Goal: Task Accomplishment & Management: Manage account settings

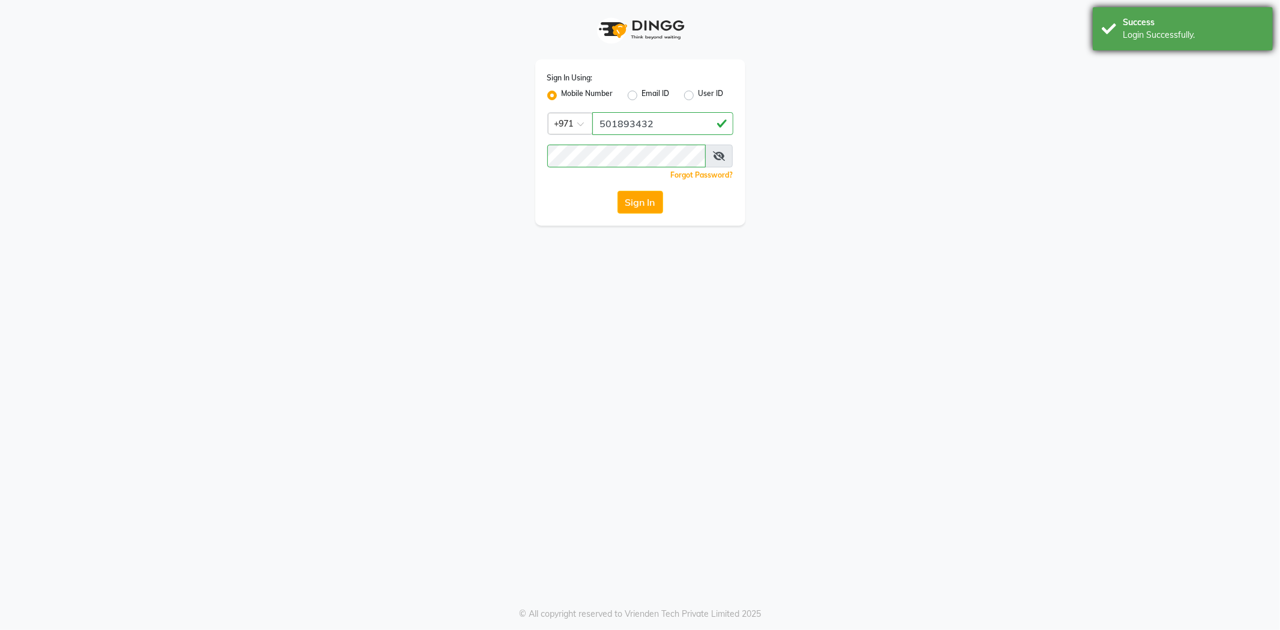
click at [1173, 44] on div "Success Login Successfully." at bounding box center [1182, 28] width 180 height 43
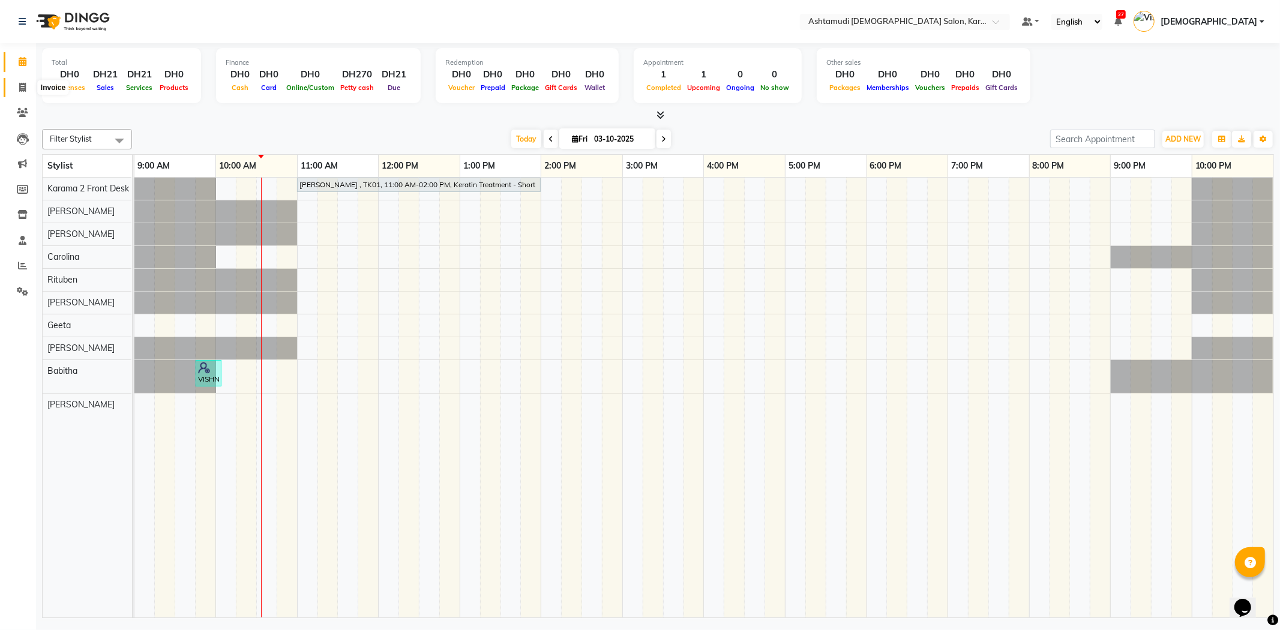
click at [28, 88] on span at bounding box center [22, 88] width 21 height 14
select select "service"
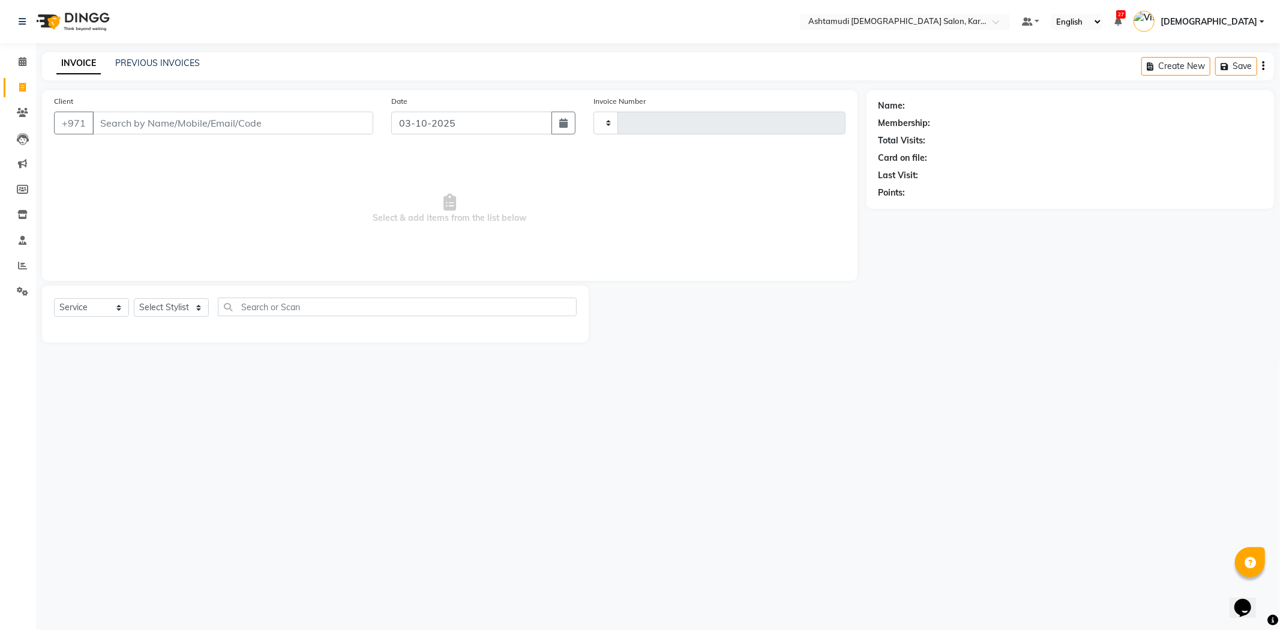
type input "2402"
select select "7424"
click at [168, 58] on link "PREVIOUS INVOICES" at bounding box center [157, 63] width 85 height 11
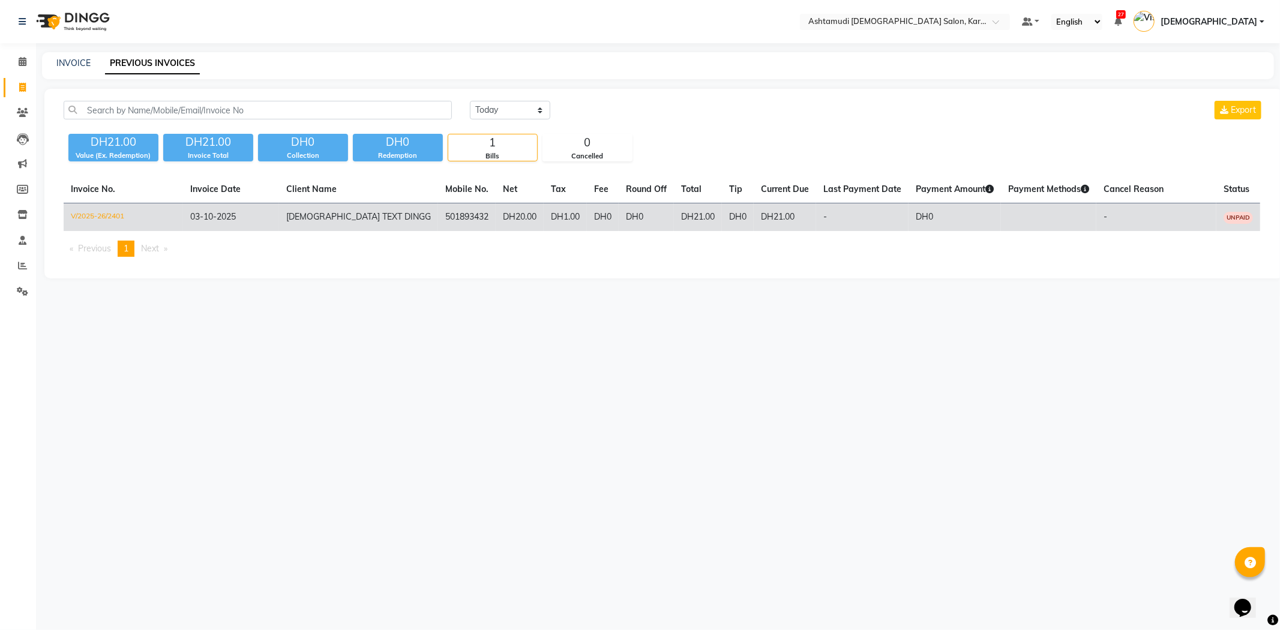
click at [79, 213] on td "V/2025-26/2401" at bounding box center [123, 217] width 119 height 28
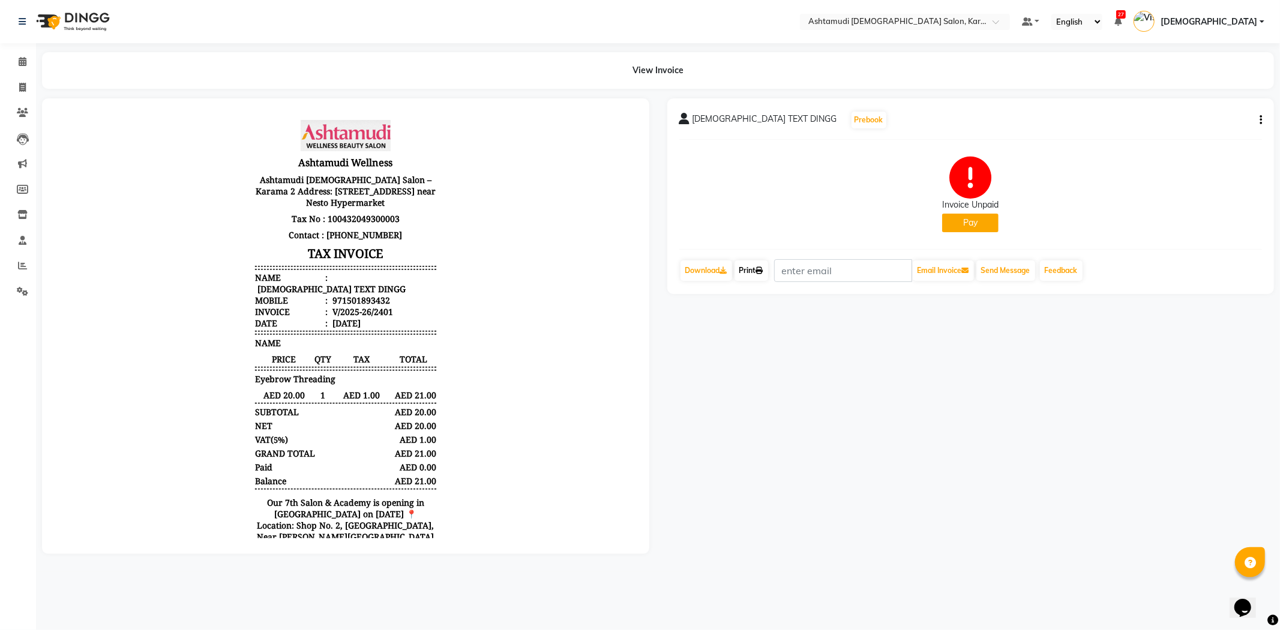
click at [753, 280] on link "Print" at bounding box center [751, 270] width 34 height 20
click at [19, 93] on span at bounding box center [22, 88] width 21 height 14
select select "service"
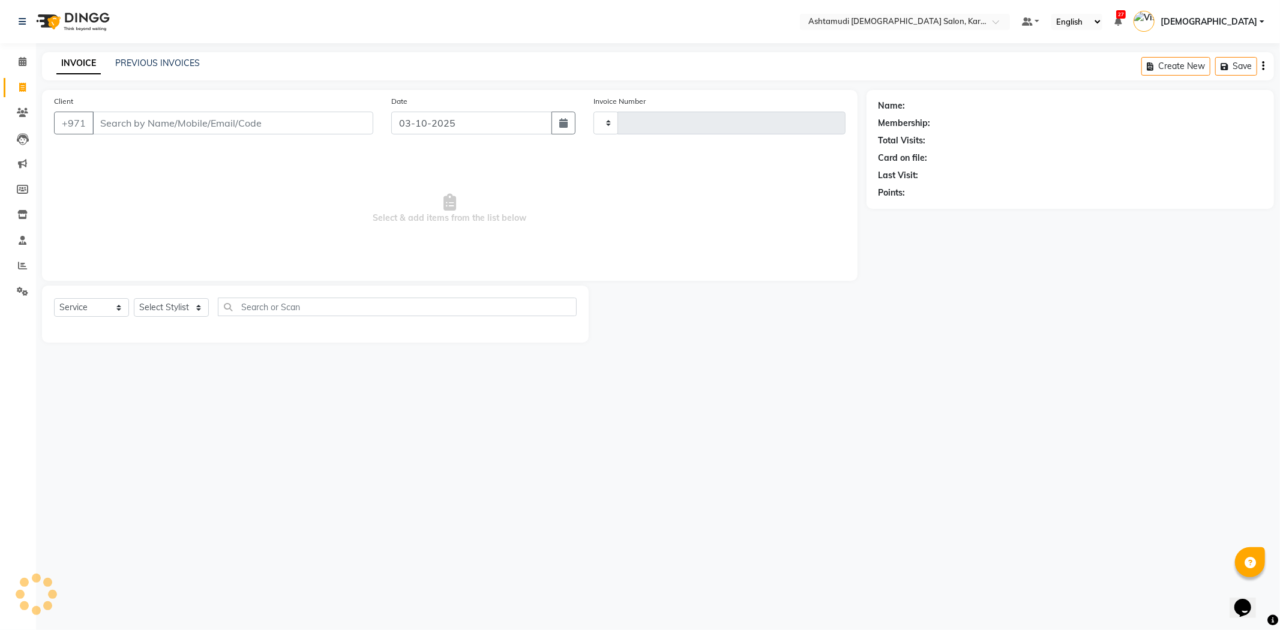
type input "2402"
select select "7424"
click at [1245, 28] on link "Vishnu" at bounding box center [1198, 22] width 131 height 20
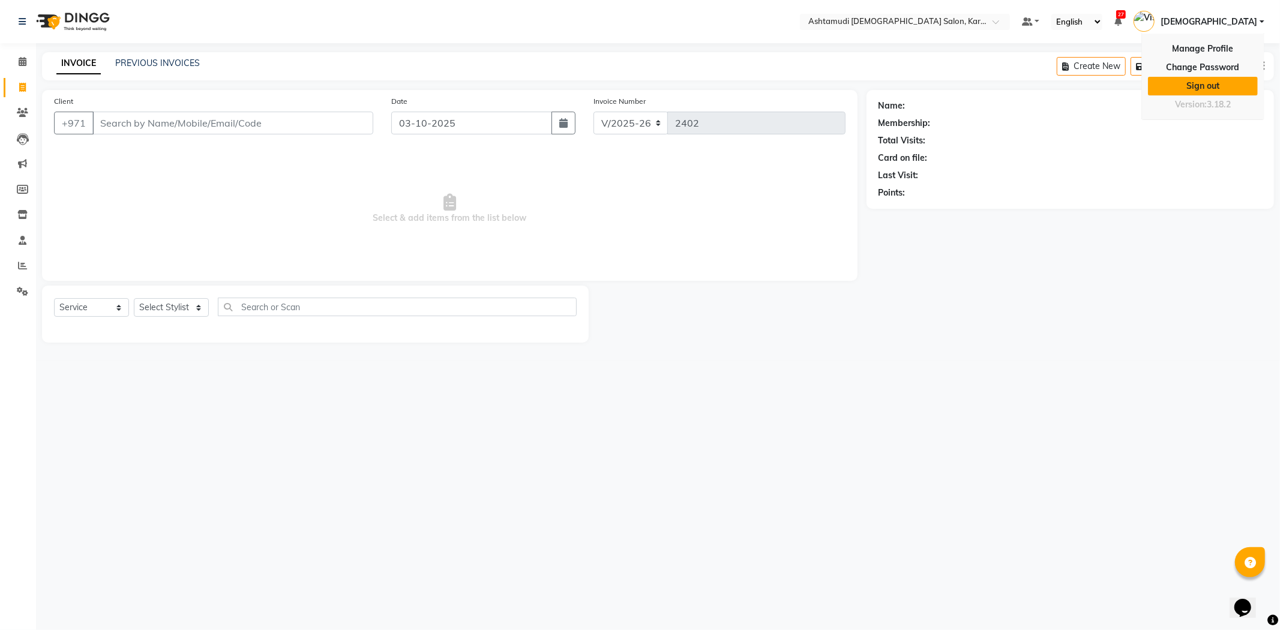
click at [1217, 88] on link "Sign out" at bounding box center [1203, 86] width 110 height 19
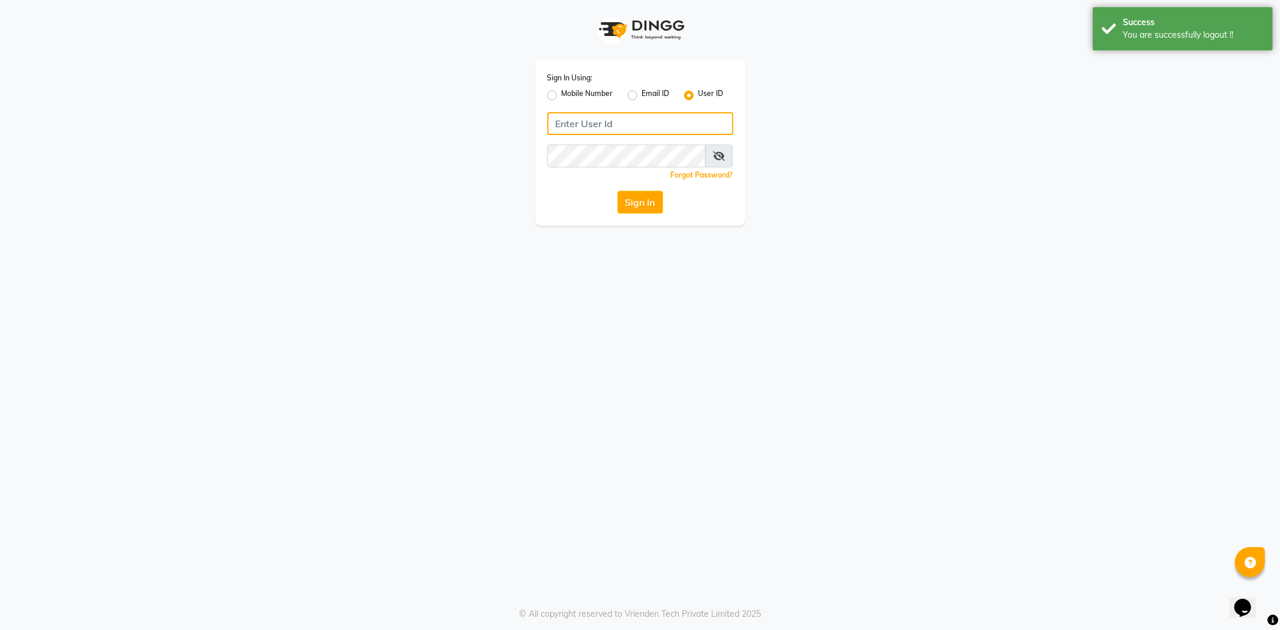
type input "527701267"
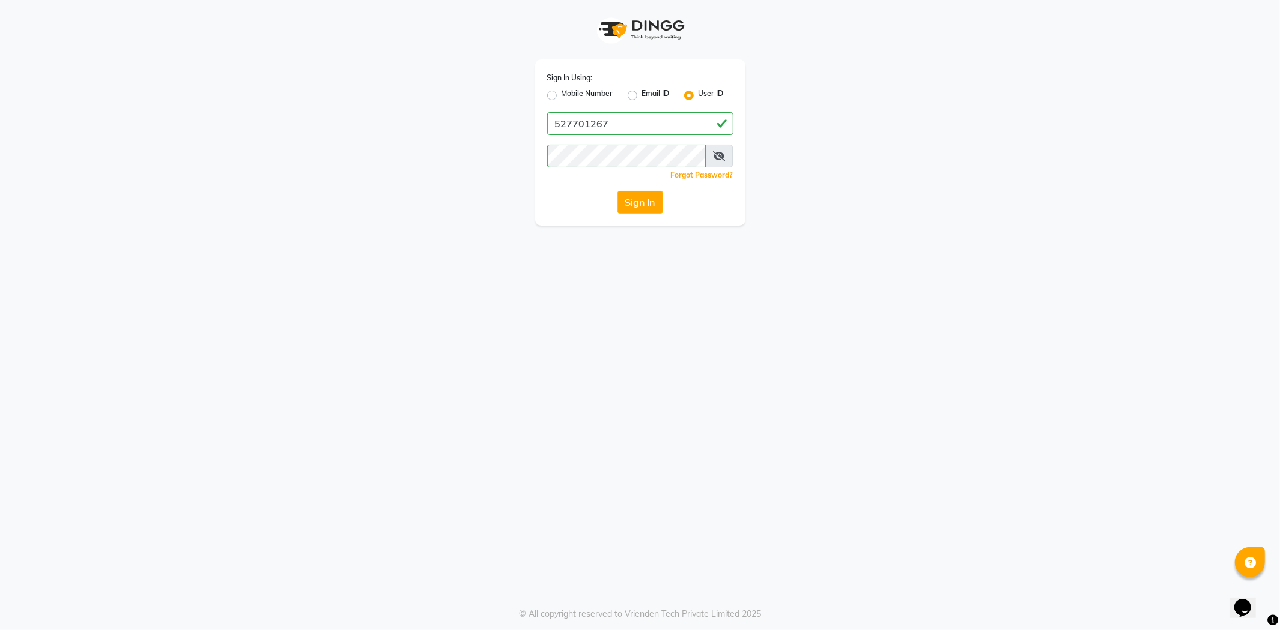
click at [561, 94] on label "Mobile Number" at bounding box center [587, 95] width 52 height 14
click at [561, 94] on input "Mobile Number" at bounding box center [565, 92] width 8 height 8
radio input "true"
radio input "false"
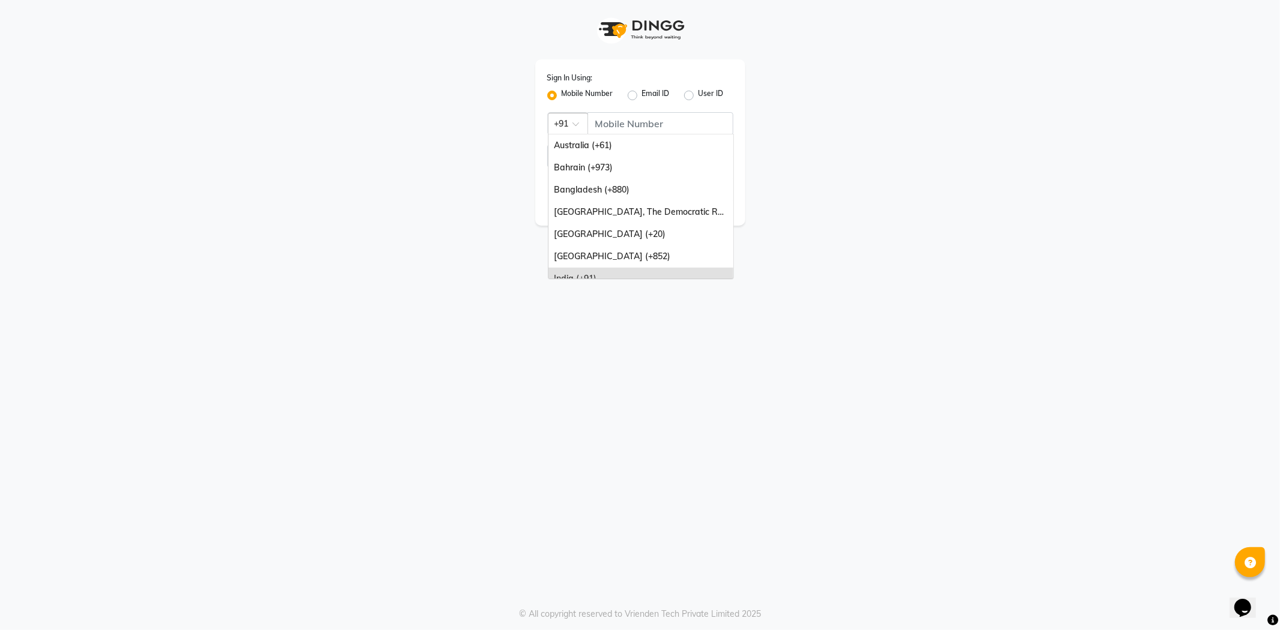
click at [579, 121] on span at bounding box center [579, 127] width 15 height 13
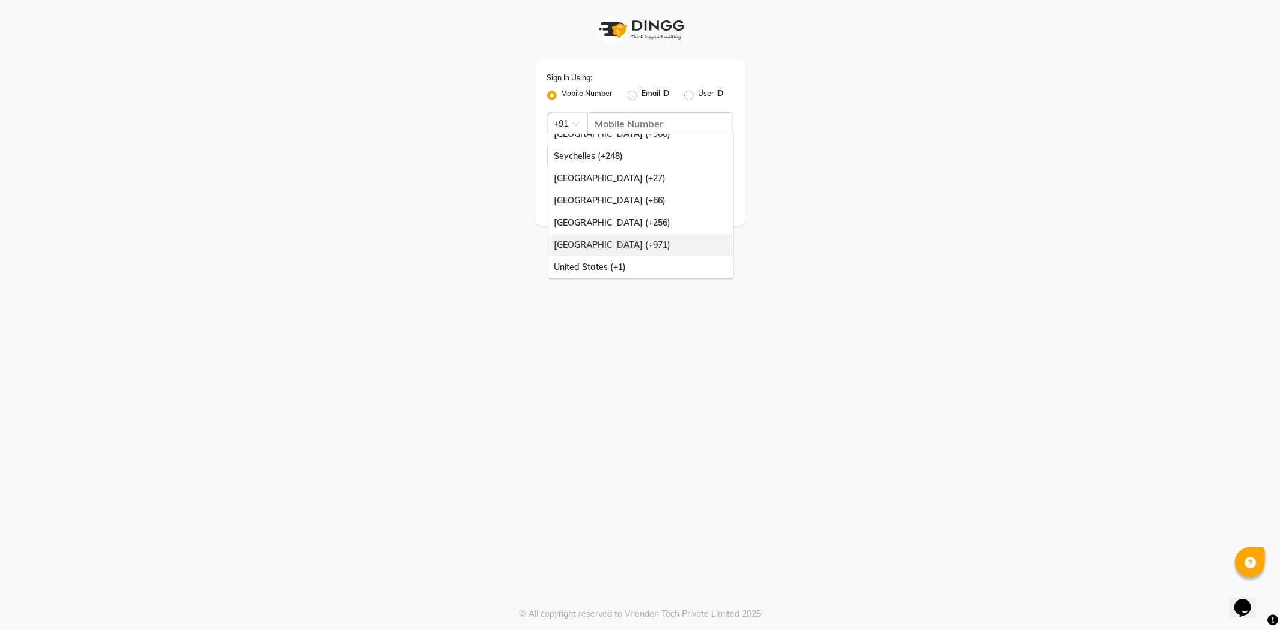
click at [600, 250] on div "[GEOGRAPHIC_DATA] (+971)" at bounding box center [640, 245] width 185 height 22
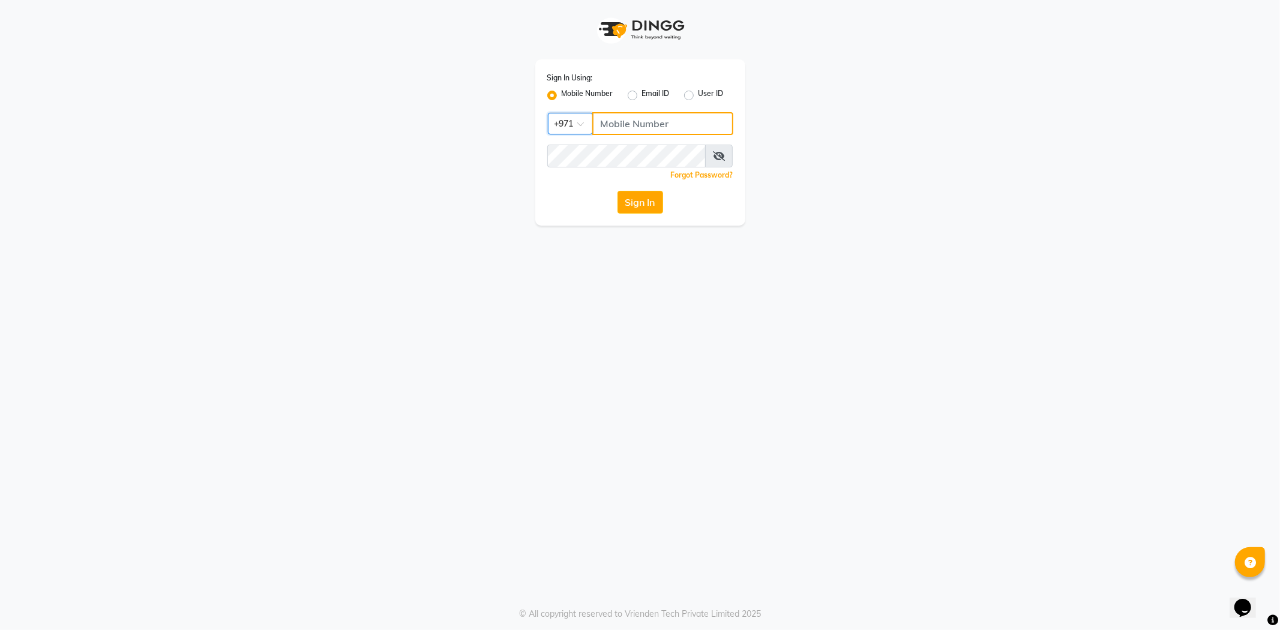
click at [630, 124] on input "Username" at bounding box center [662, 123] width 141 height 23
click at [470, 208] on div "Sign In Using: Mobile Number Email ID User ID Country Code × +971 Remember me F…" at bounding box center [640, 113] width 684 height 226
click at [632, 126] on input "Username" at bounding box center [662, 123] width 141 height 23
type input "501893432"
drag, startPoint x: 576, startPoint y: 214, endPoint x: 593, endPoint y: 211, distance: 17.1
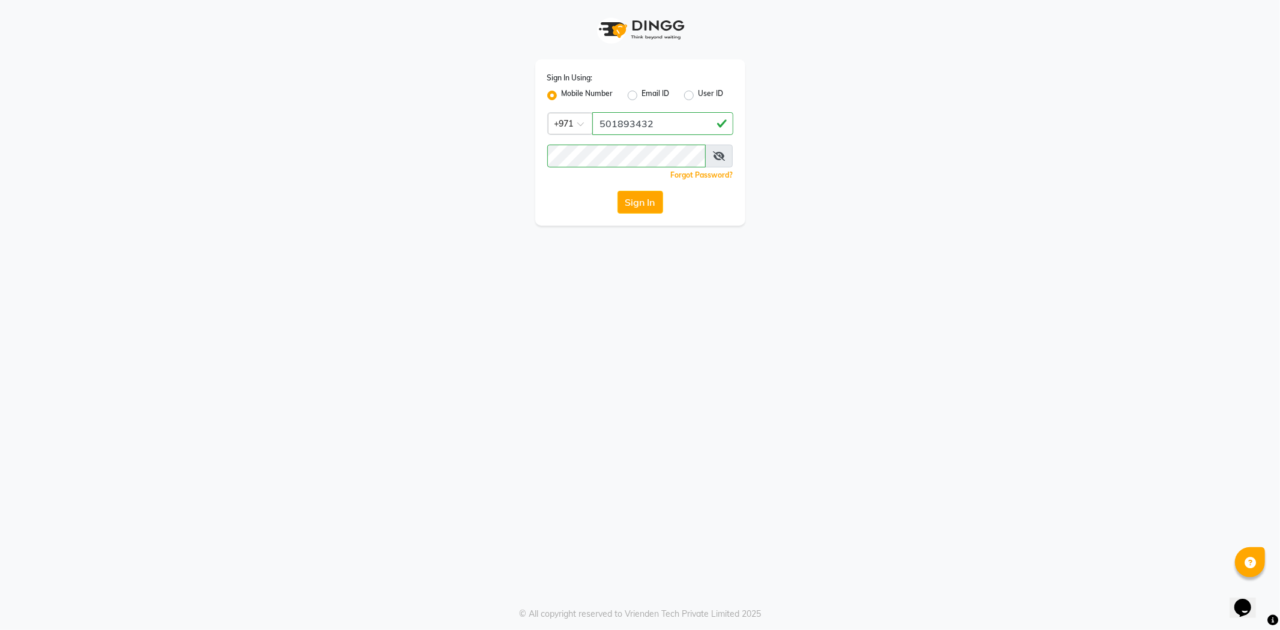
click at [576, 214] on div "Sign In Using: Mobile Number Email ID User ID Country Code × +971 501893432 Rem…" at bounding box center [640, 142] width 210 height 166
click at [641, 199] on button "Sign In" at bounding box center [640, 202] width 46 height 23
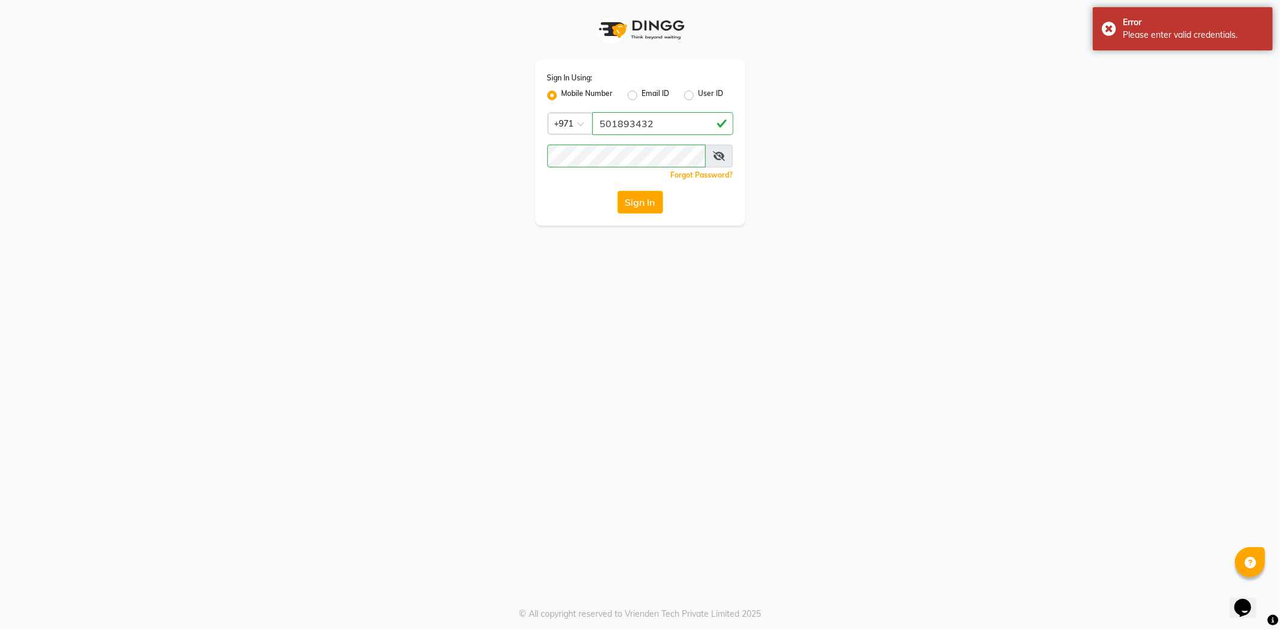
drag, startPoint x: 554, startPoint y: 213, endPoint x: 562, endPoint y: 211, distance: 8.7
click at [554, 213] on div "Sign In" at bounding box center [640, 202] width 186 height 23
click at [642, 208] on button "Sign In" at bounding box center [640, 202] width 46 height 23
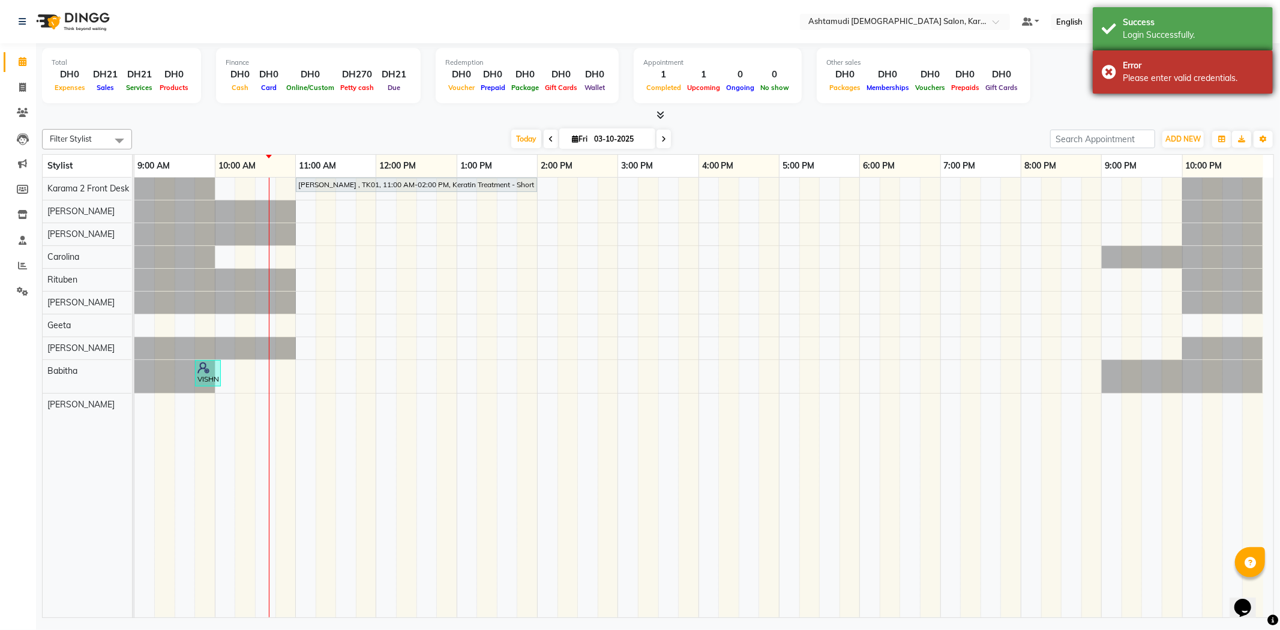
click at [1108, 73] on div "Error Please enter valid credentials." at bounding box center [1182, 71] width 180 height 43
click at [1124, 38] on div "Login Successfully." at bounding box center [1192, 35] width 141 height 13
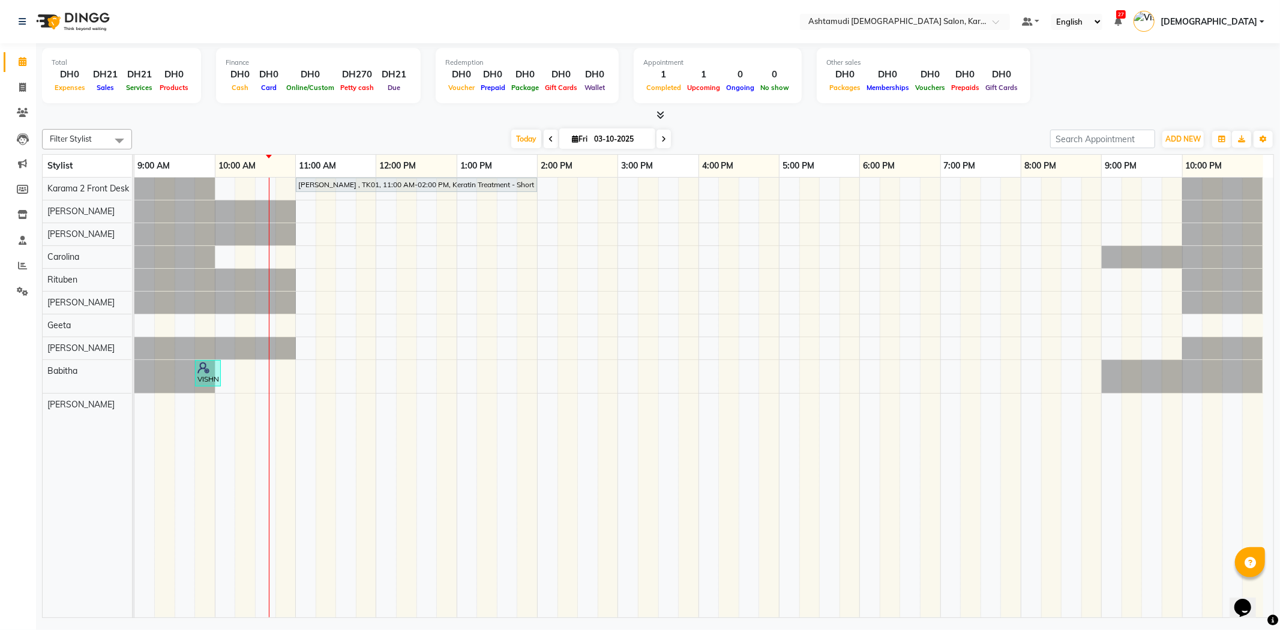
click at [94, 27] on img at bounding box center [72, 22] width 82 height 34
click at [25, 87] on icon at bounding box center [22, 87] width 7 height 9
select select "7424"
select select "service"
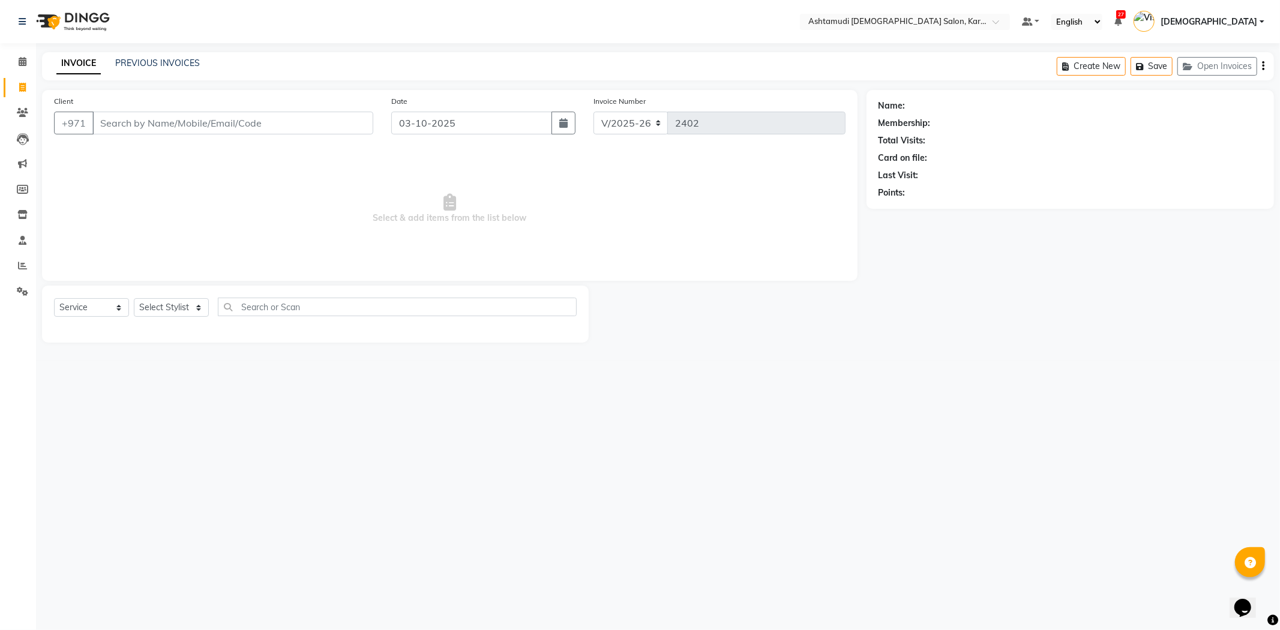
click at [74, 25] on img at bounding box center [72, 22] width 82 height 34
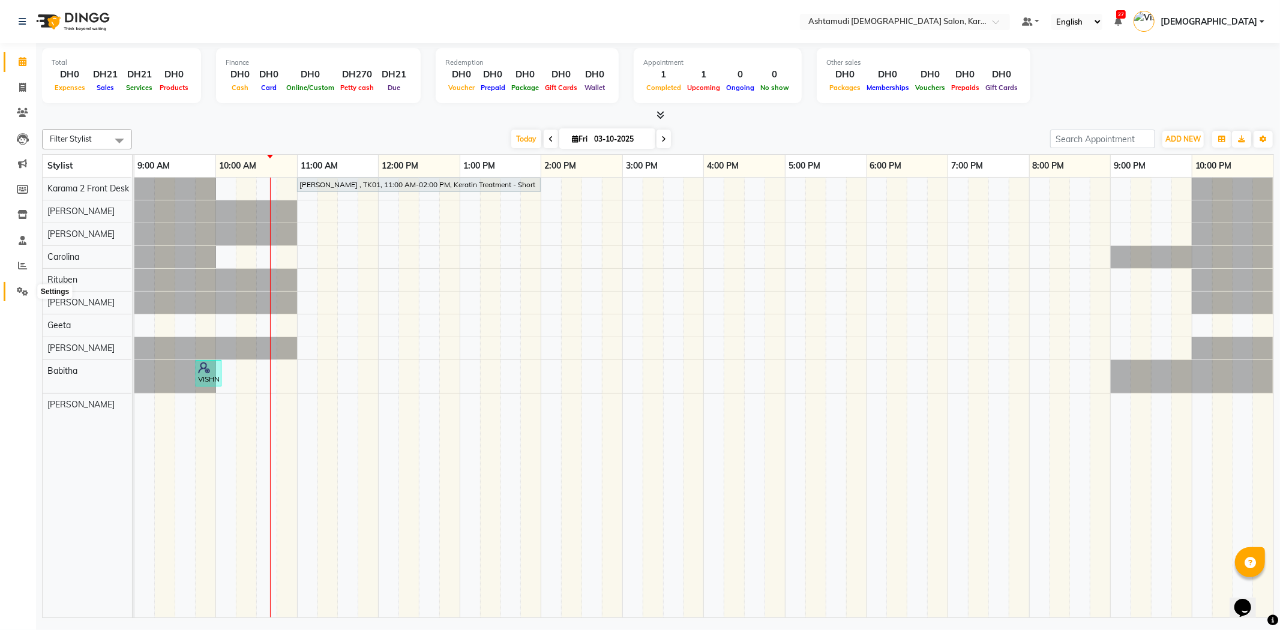
click at [26, 295] on icon at bounding box center [22, 291] width 11 height 9
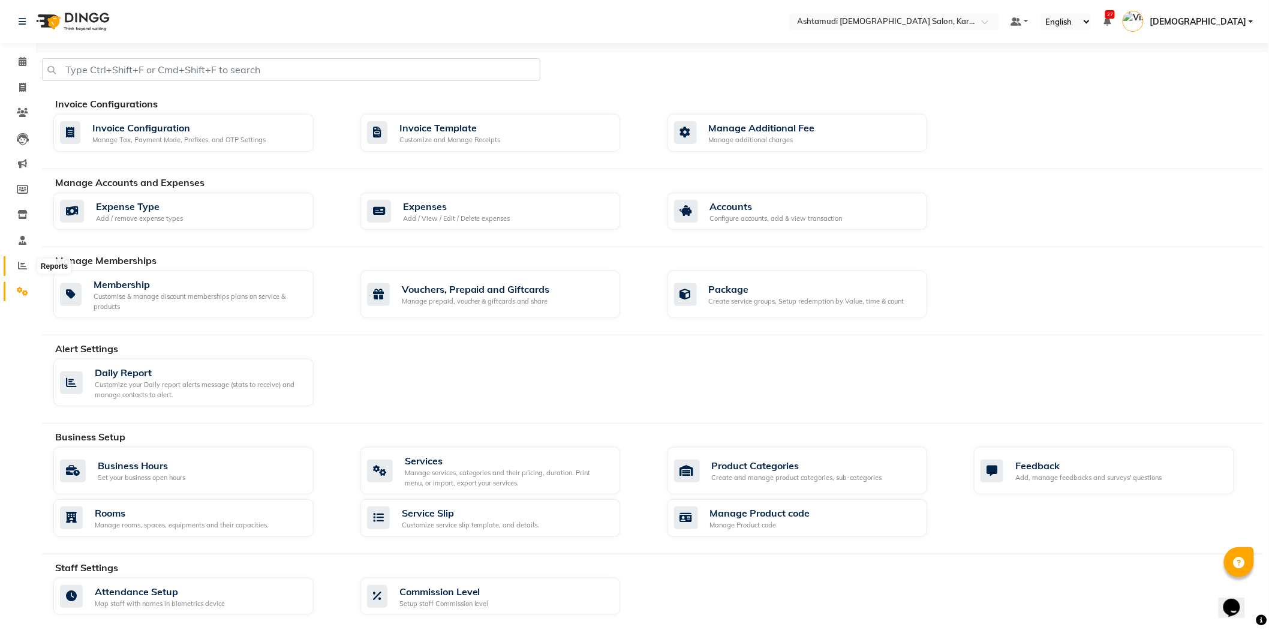
click at [26, 265] on span at bounding box center [22, 266] width 21 height 14
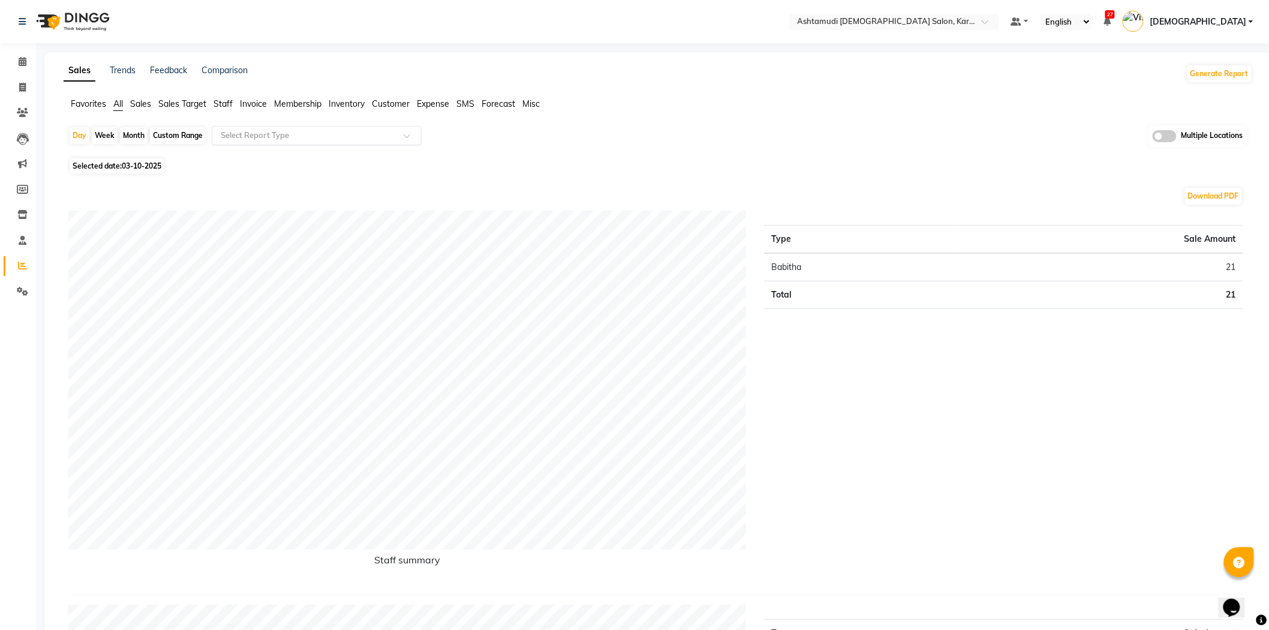
click at [258, 136] on input "text" at bounding box center [304, 136] width 173 height 12
click at [380, 103] on span "Customer" at bounding box center [391, 103] width 38 height 11
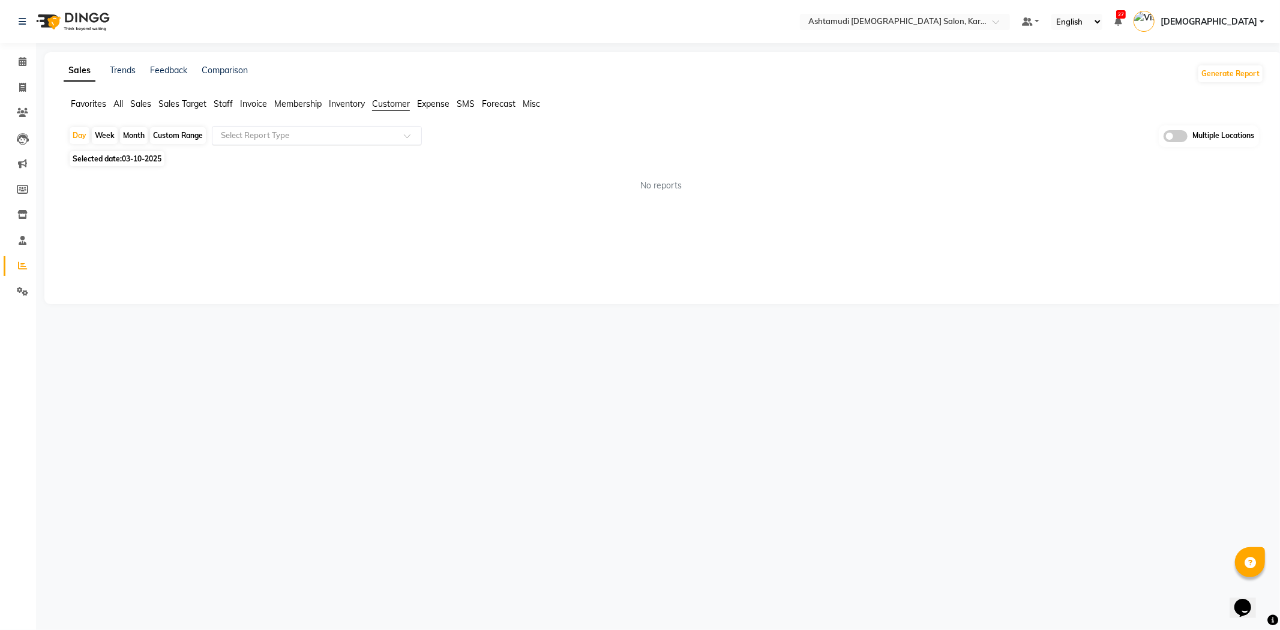
click at [332, 142] on div "Select Report Type" at bounding box center [317, 135] width 210 height 19
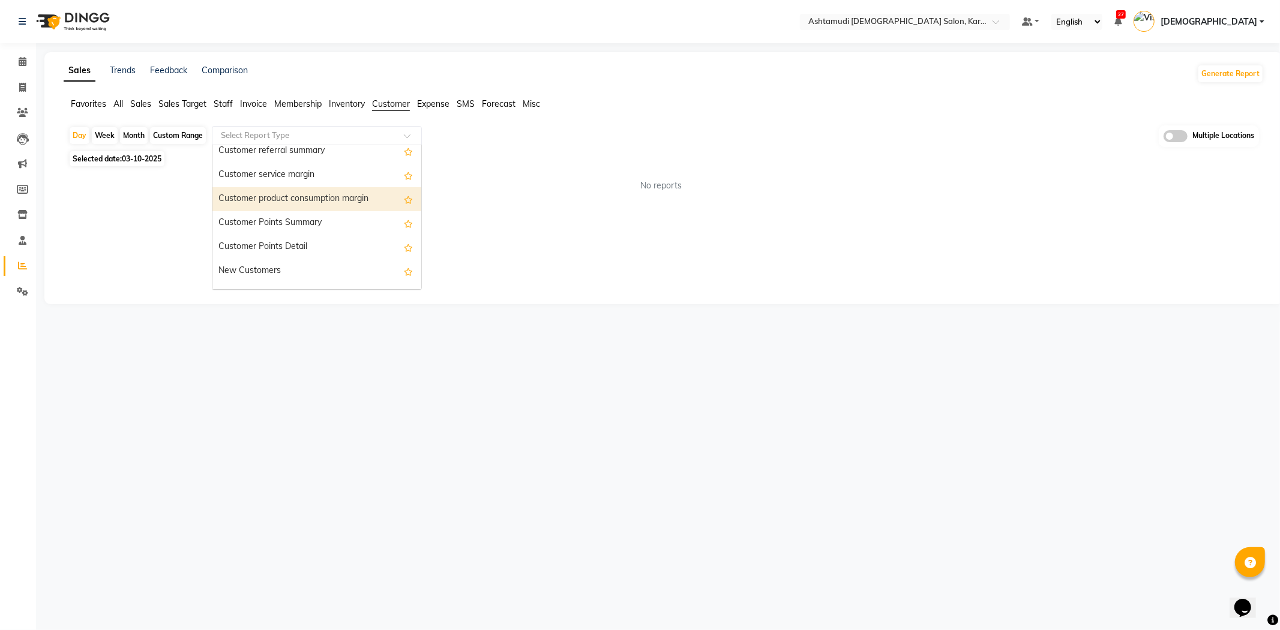
scroll to position [133, 0]
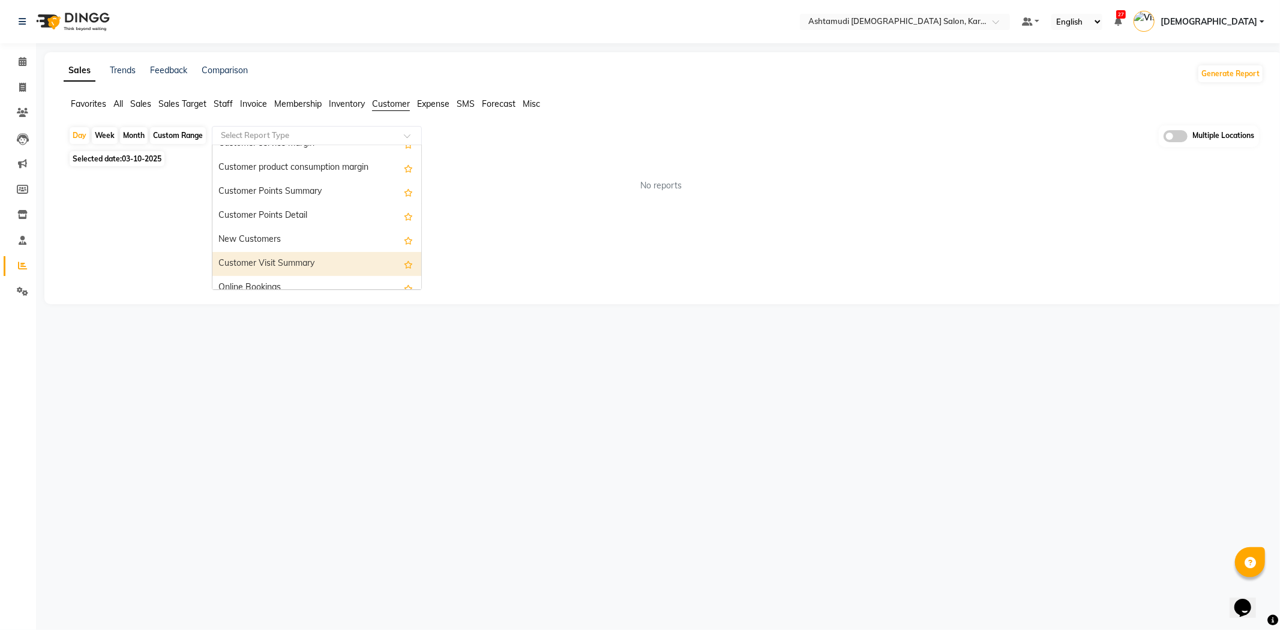
click at [277, 262] on div "Customer Visit Summary" at bounding box center [316, 264] width 209 height 24
select select "full_report"
select select "csv"
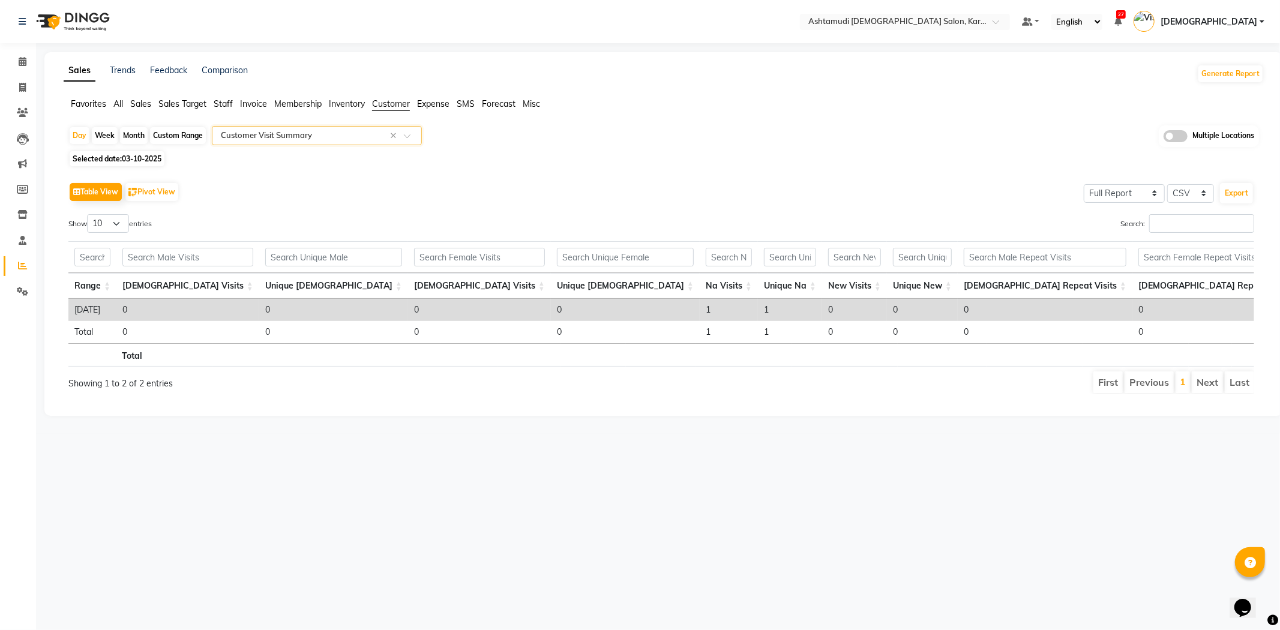
click at [179, 141] on div "Custom Range" at bounding box center [178, 135] width 56 height 17
select select "10"
select select "2025"
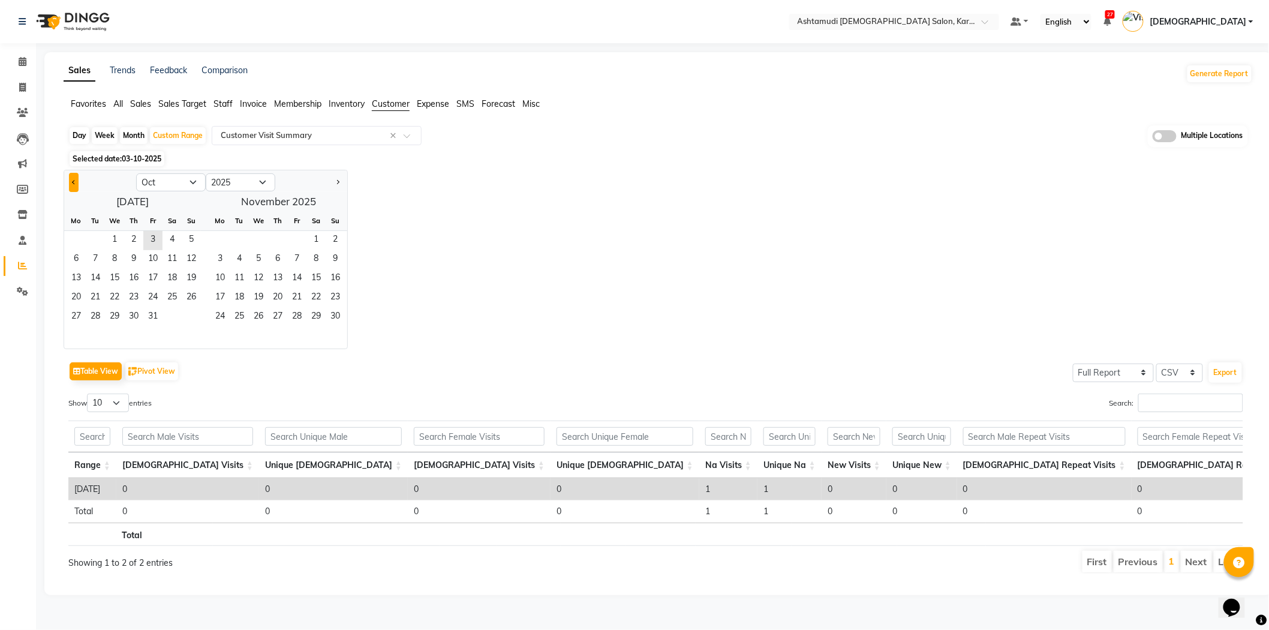
click at [74, 182] on span "Previous month" at bounding box center [74, 181] width 4 height 4
select select "8"
click at [170, 299] on span "23" at bounding box center [172, 298] width 19 height 19
click at [192, 316] on span "31" at bounding box center [191, 317] width 19 height 19
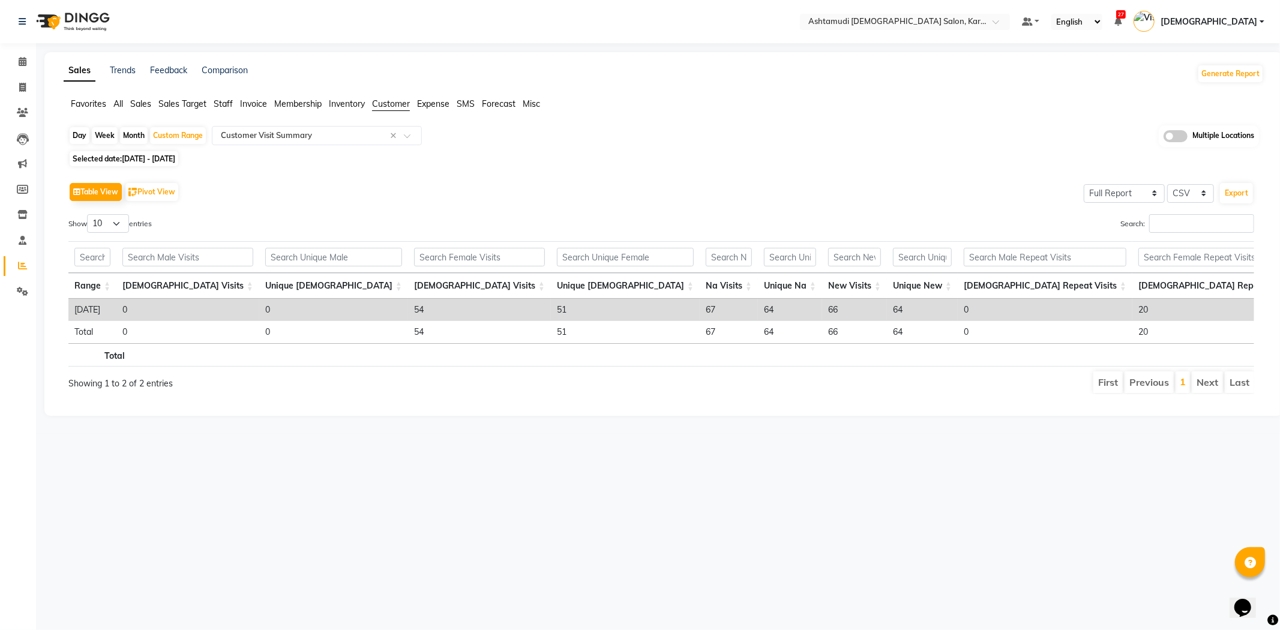
click at [1172, 134] on span at bounding box center [1175, 136] width 24 height 12
click at [1163, 138] on input "checkbox" at bounding box center [1163, 138] width 0 height 0
click at [699, 139] on span at bounding box center [702, 136] width 24 height 23
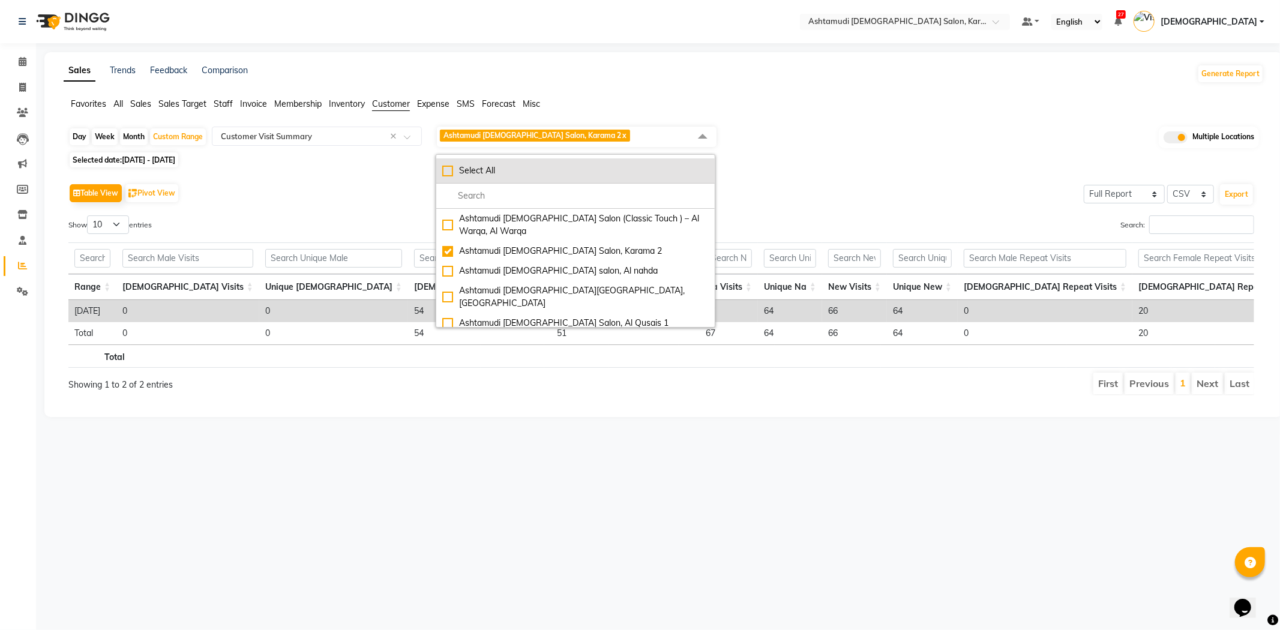
click at [444, 171] on div "Select All" at bounding box center [575, 170] width 266 height 13
checkbox input "true"
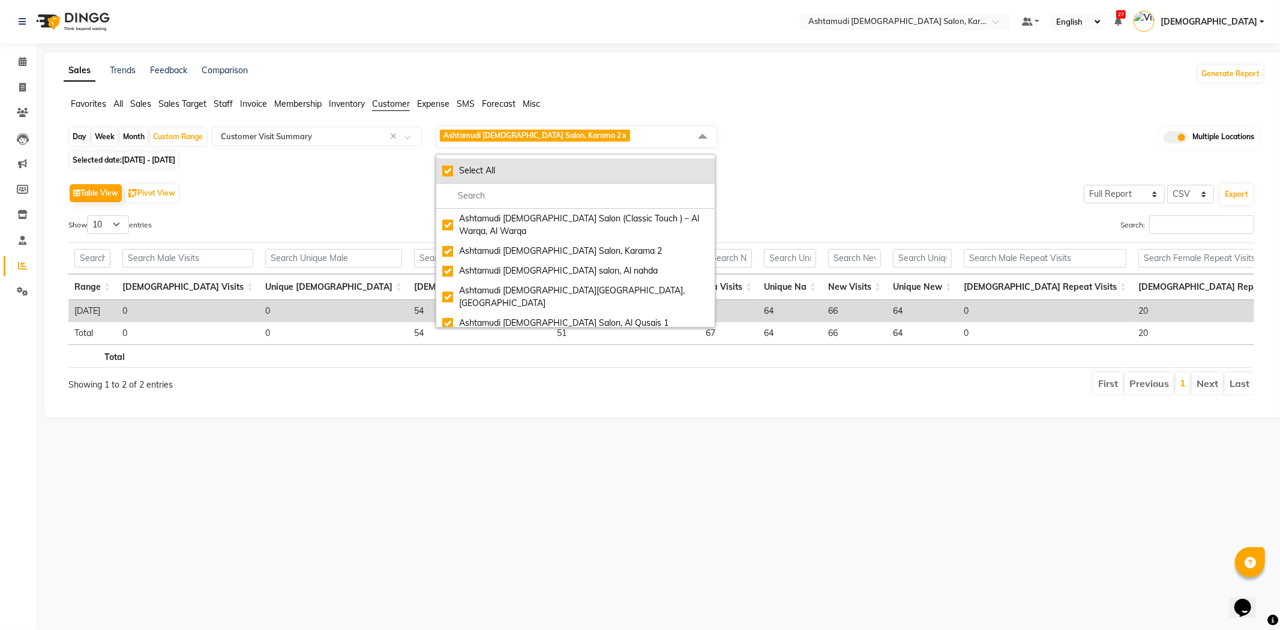
checkbox input "true"
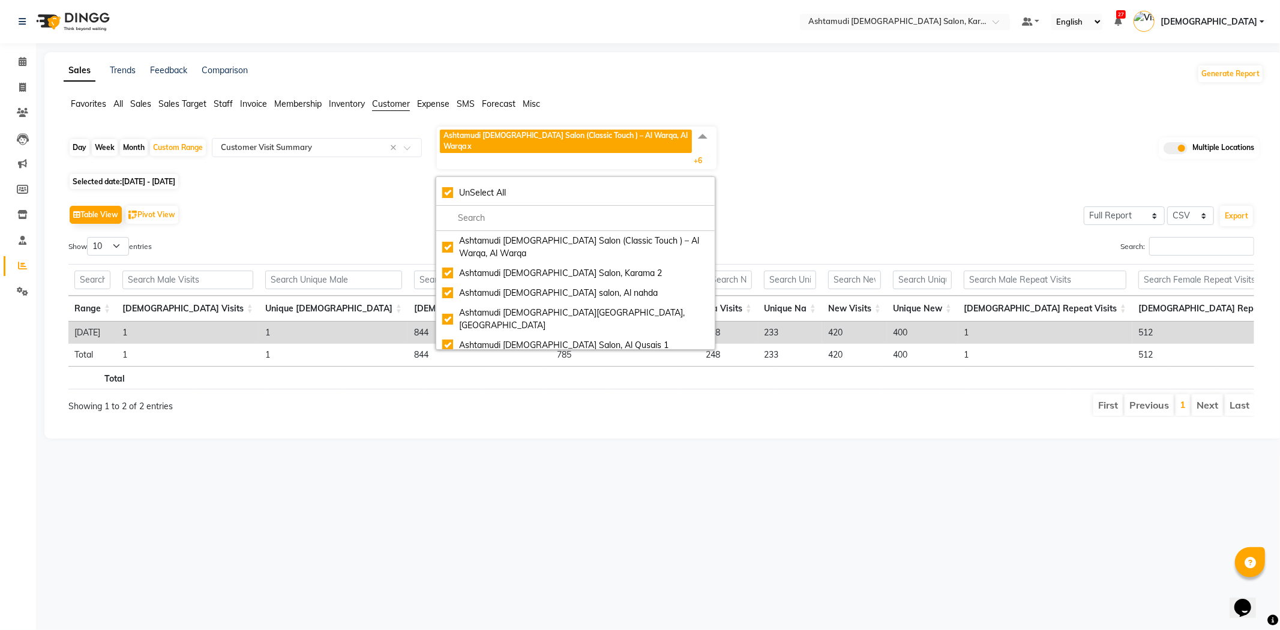
drag, startPoint x: 393, startPoint y: 375, endPoint x: 400, endPoint y: 379, distance: 8.0
click at [394, 376] on th at bounding box center [382, 377] width 81 height 23
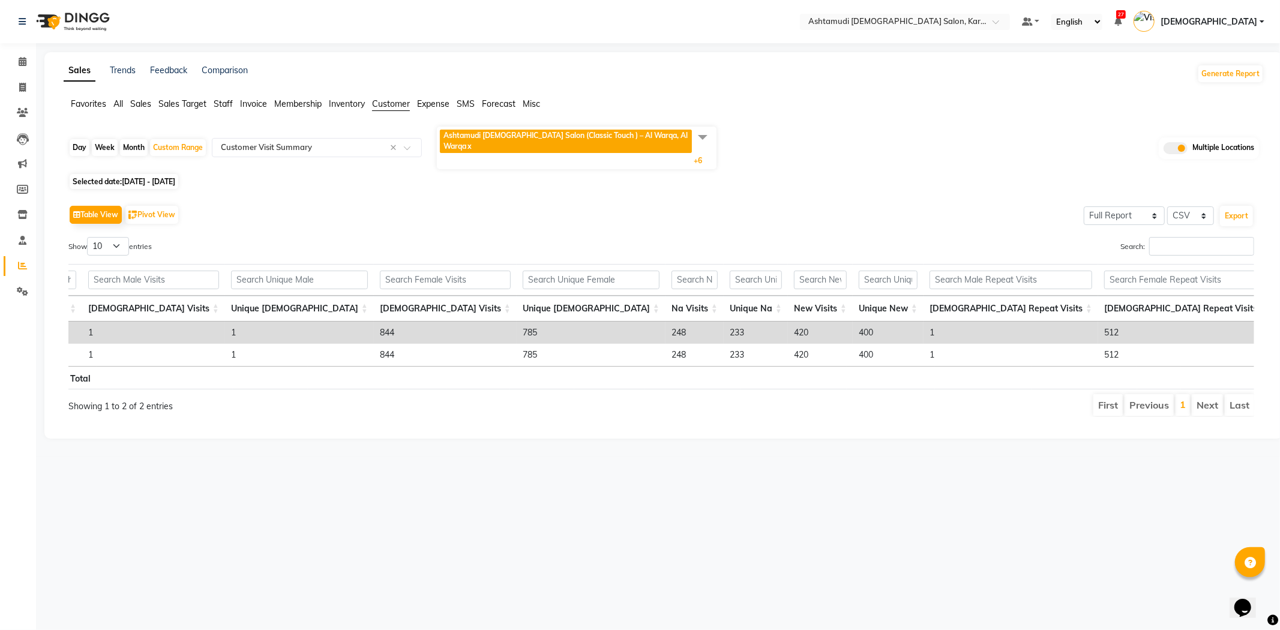
scroll to position [0, 0]
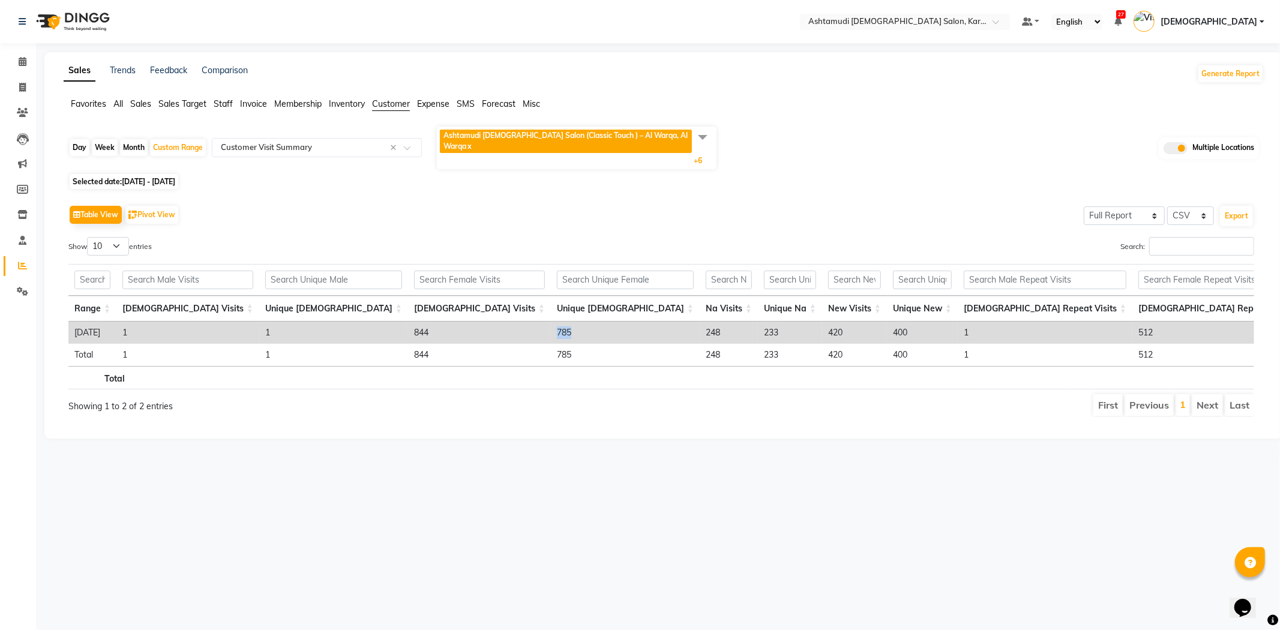
drag, startPoint x: 350, startPoint y: 313, endPoint x: 384, endPoint y: 317, distance: 34.4
click at [551, 322] on td "785" at bounding box center [625, 333] width 149 height 22
drag, startPoint x: 554, startPoint y: 311, endPoint x: 573, endPoint y: 312, distance: 18.6
click at [822, 322] on td "420" at bounding box center [854, 333] width 65 height 22
click at [103, 14] on img at bounding box center [72, 22] width 82 height 34
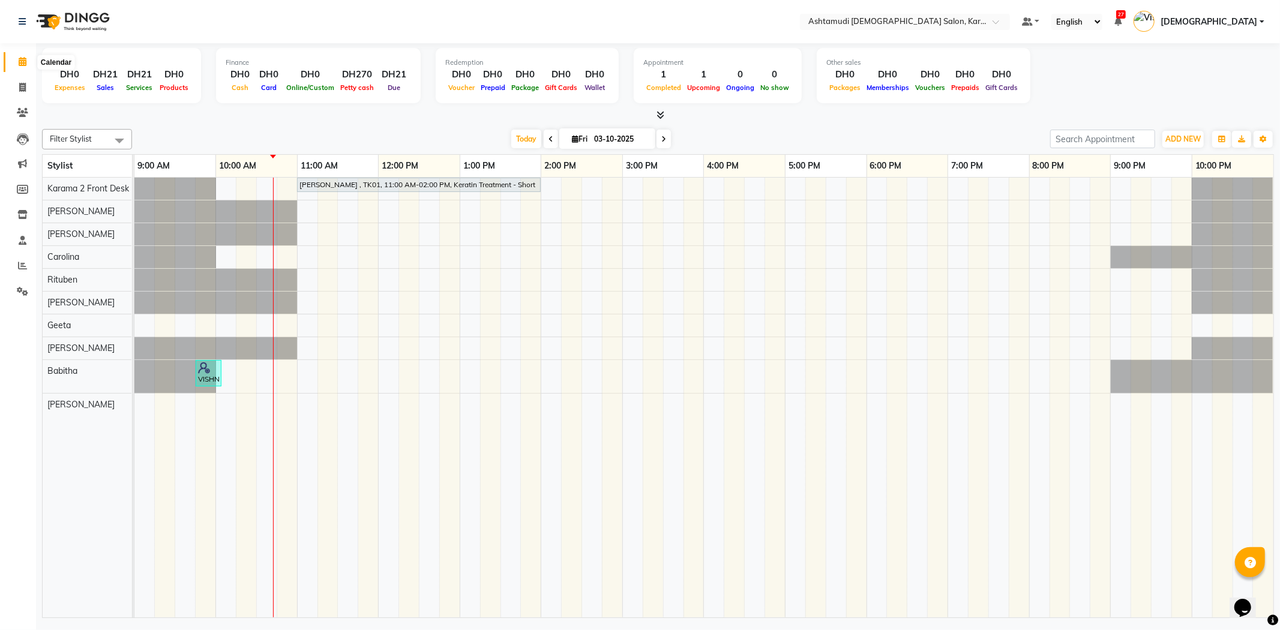
click at [14, 61] on span at bounding box center [22, 62] width 21 height 14
click at [1244, 21] on span "Vishnu" at bounding box center [1208, 22] width 97 height 13
click at [1224, 84] on link "Sign out" at bounding box center [1203, 86] width 110 height 19
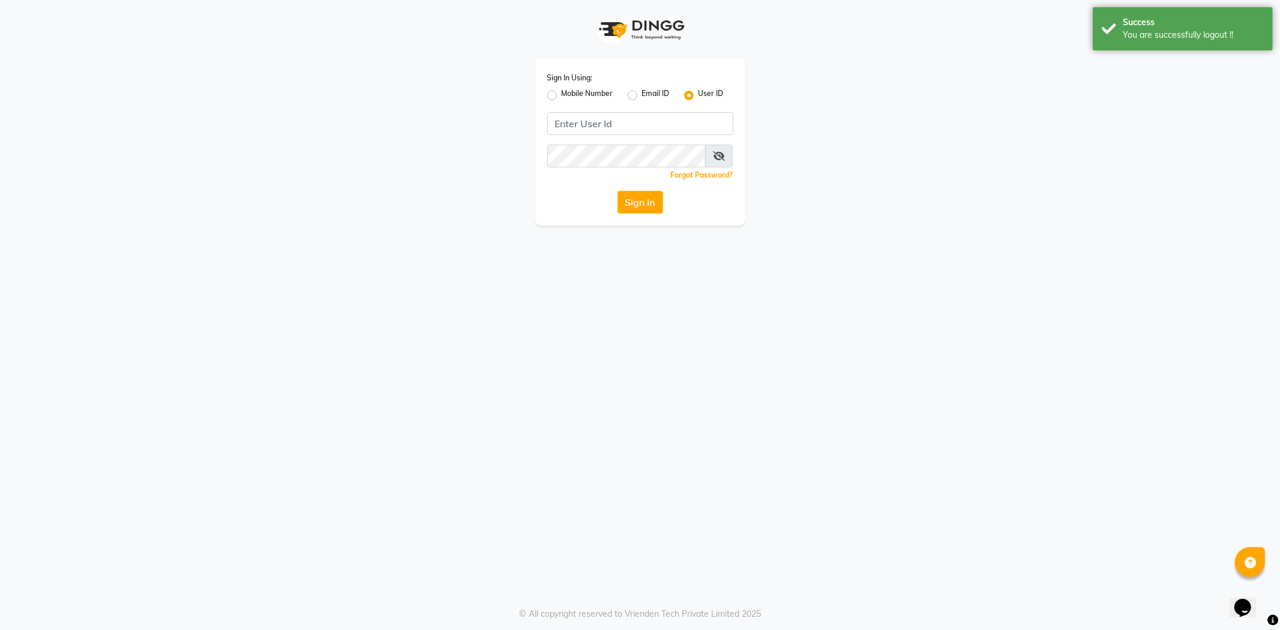
type input "527701267"
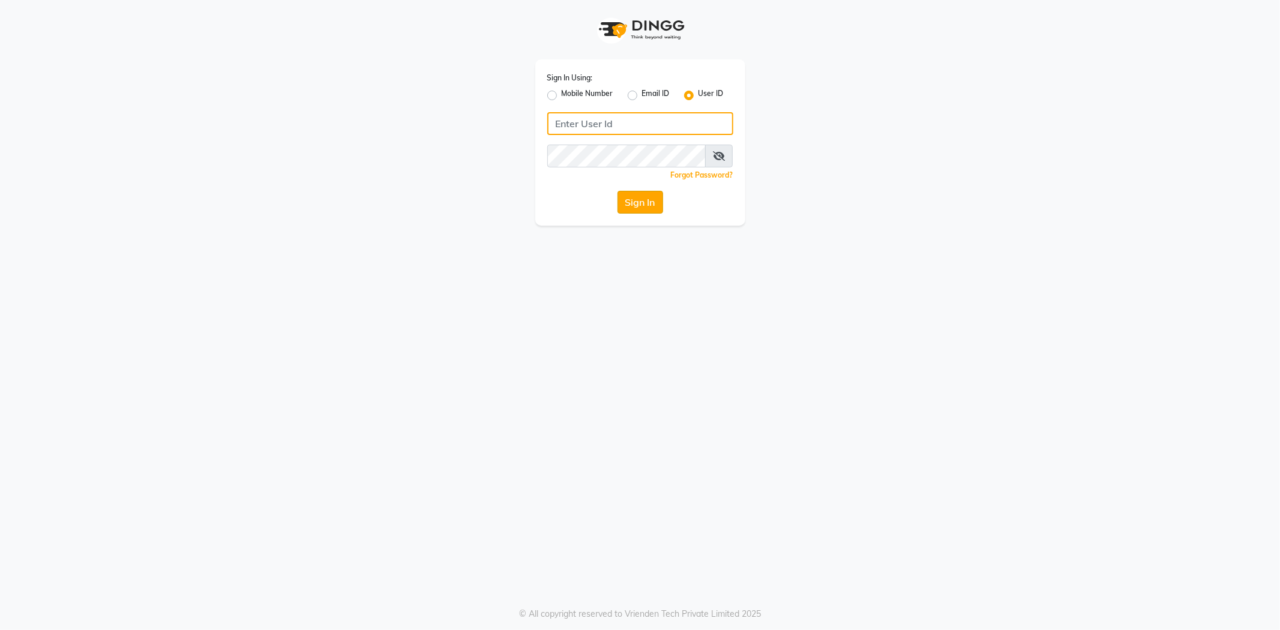
type input "527701267"
click at [635, 206] on button "Sign In" at bounding box center [640, 202] width 46 height 23
click at [650, 187] on div "Sign In Using: Mobile Number Email ID User ID 527701267 Remember me Forgot Pass…" at bounding box center [640, 142] width 210 height 166
click at [638, 199] on button "Sign In" at bounding box center [640, 202] width 46 height 23
type input "527701267"
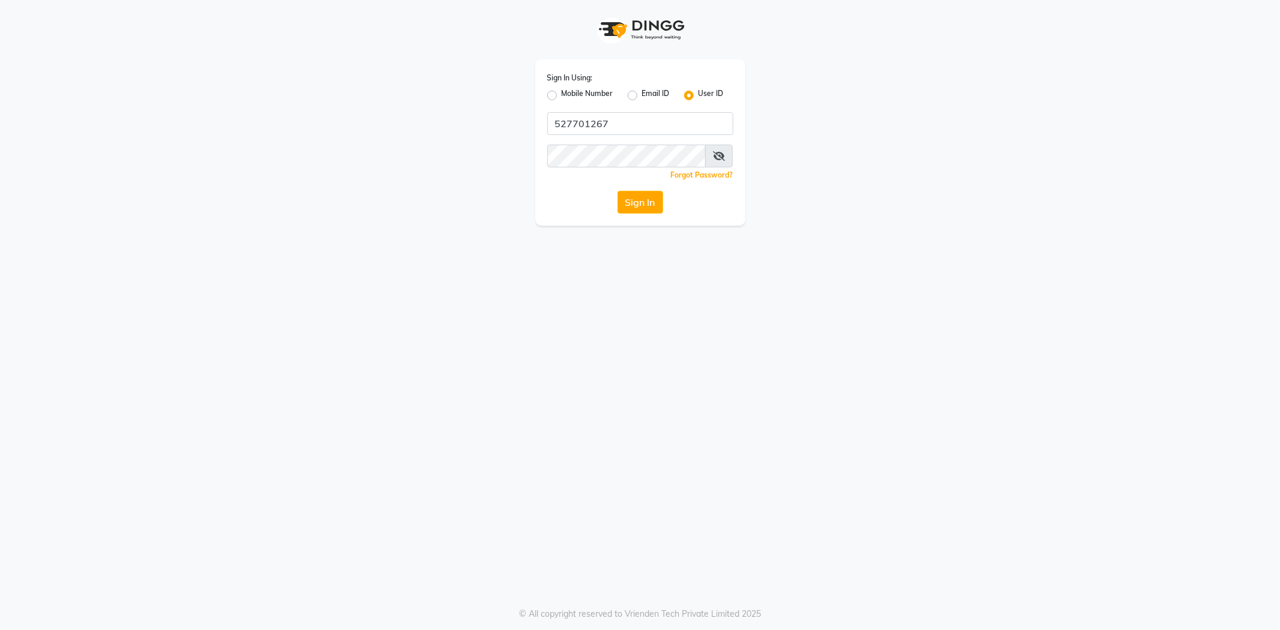
click at [561, 94] on label "Mobile Number" at bounding box center [587, 95] width 52 height 14
click at [561, 94] on input "Mobile Number" at bounding box center [565, 92] width 8 height 8
radio input "true"
radio input "false"
click at [573, 121] on span at bounding box center [579, 127] width 15 height 13
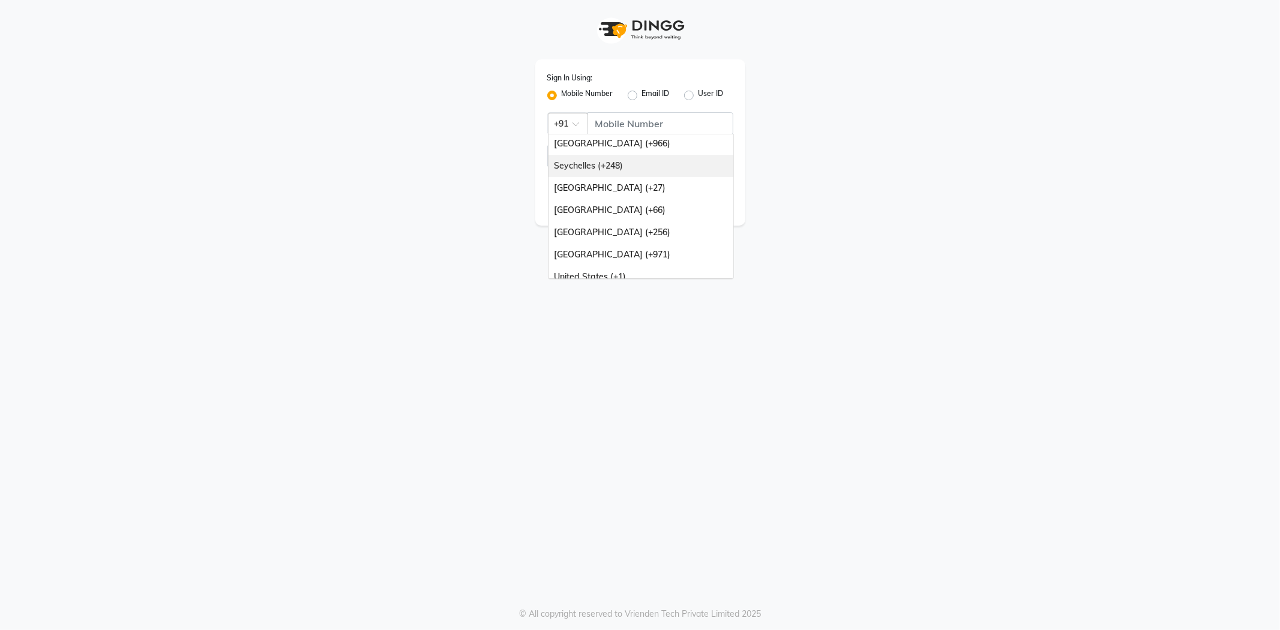
scroll to position [300, 0]
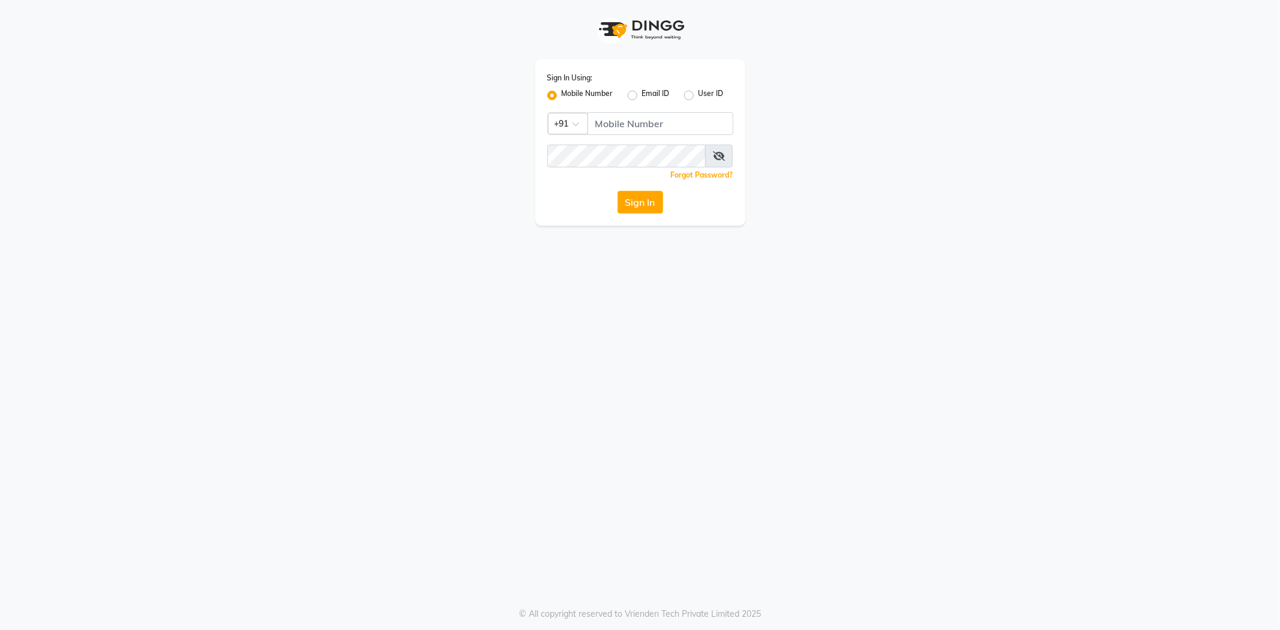
drag, startPoint x: 472, startPoint y: 232, endPoint x: 579, endPoint y: 191, distance: 114.5
click at [472, 232] on div "Sign In Using: Mobile Number Email ID User ID Country Code × +91 Remember me Fo…" at bounding box center [640, 315] width 1280 height 630
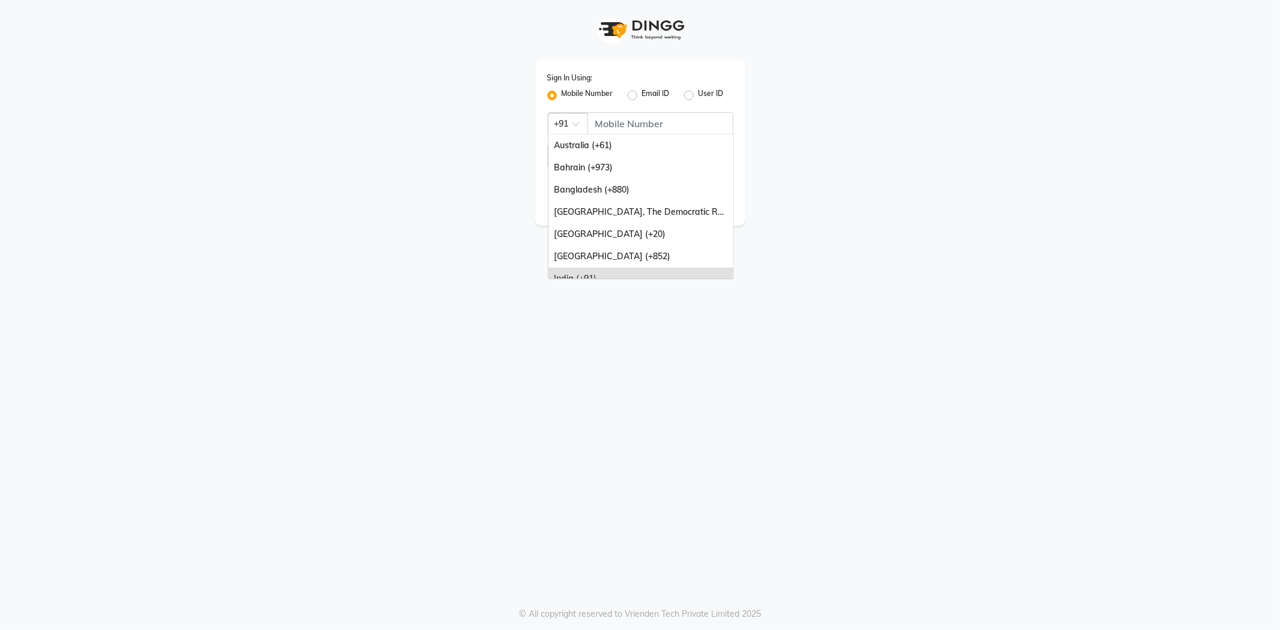
click at [569, 117] on div at bounding box center [567, 122] width 39 height 13
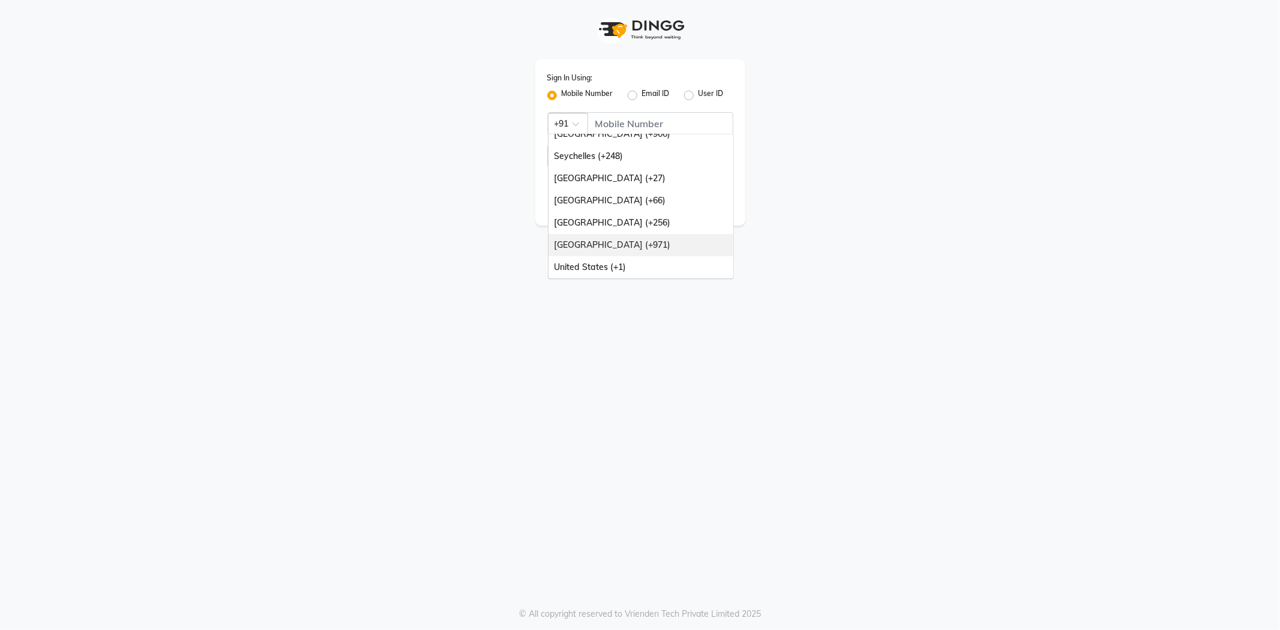
click at [610, 247] on div "[GEOGRAPHIC_DATA] (+971)" at bounding box center [640, 245] width 185 height 22
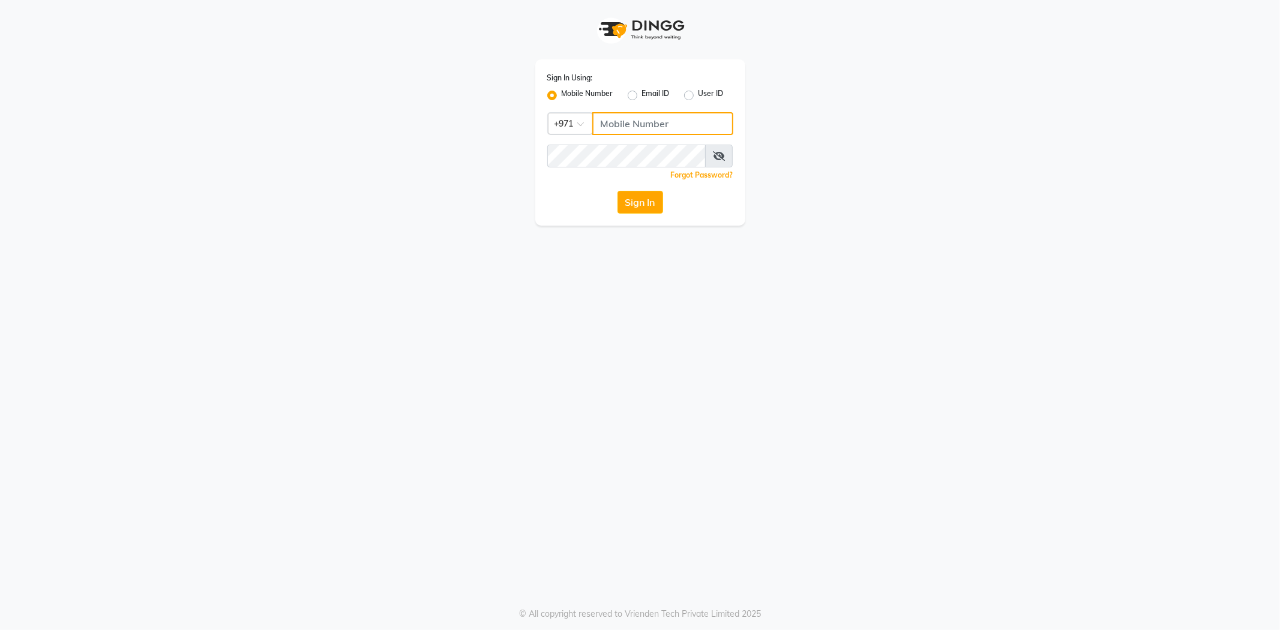
click at [644, 116] on input "Username" at bounding box center [662, 123] width 141 height 23
type input "527701267"
click at [643, 198] on button "Sign In" at bounding box center [640, 202] width 46 height 23
